Goal: Transaction & Acquisition: Purchase product/service

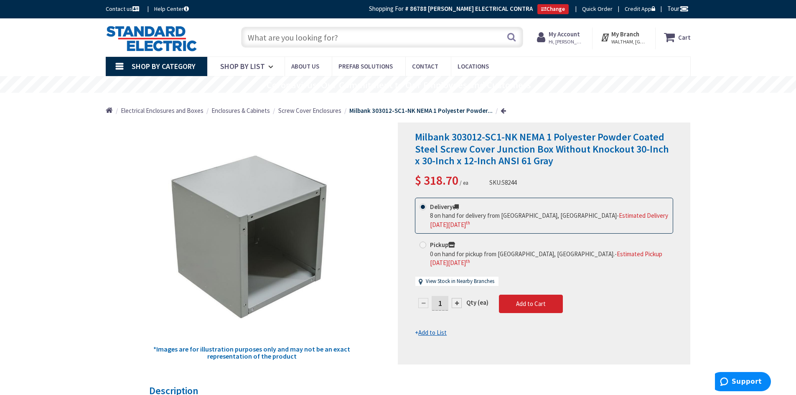
click at [313, 48] on div "Search" at bounding box center [380, 36] width 286 height 27
click at [292, 35] on input "text" at bounding box center [382, 37] width 282 height 21
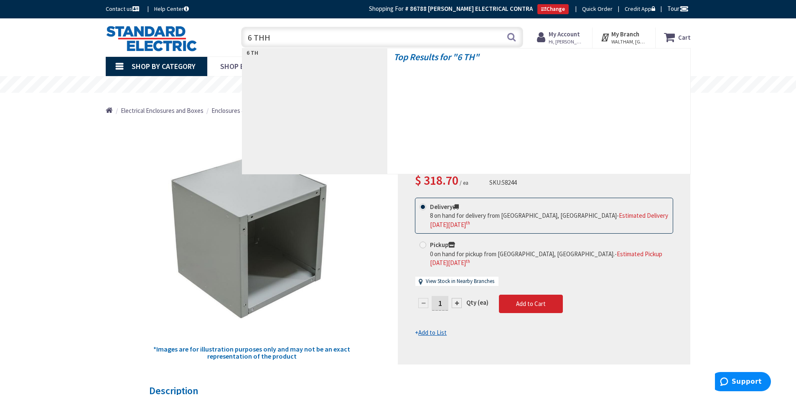
type input "6 THHN"
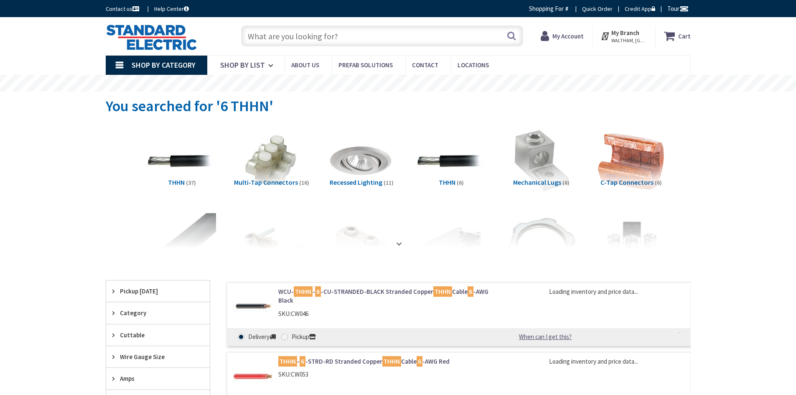
type input "Prospect St, South Easton, MA 02375, USA"
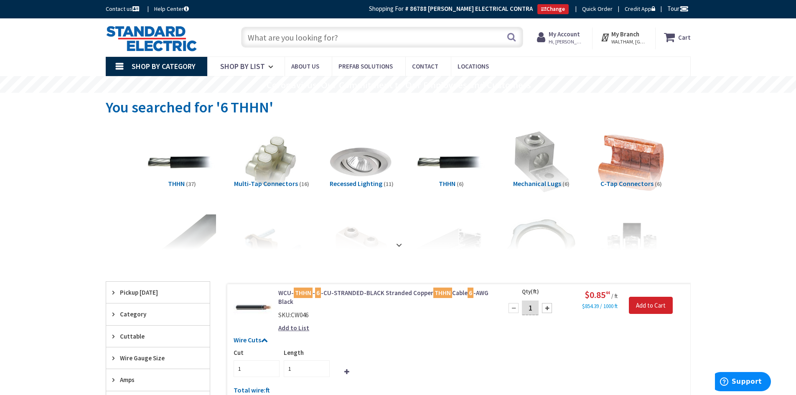
click at [571, 38] on span "My Account Hi, Keith" at bounding box center [567, 37] width 36 height 15
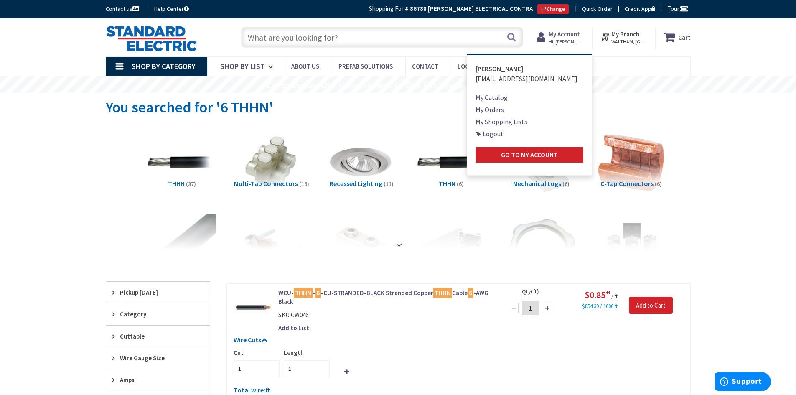
click at [495, 132] on link "Logout" at bounding box center [490, 134] width 28 height 10
